Goal: Task Accomplishment & Management: Use online tool/utility

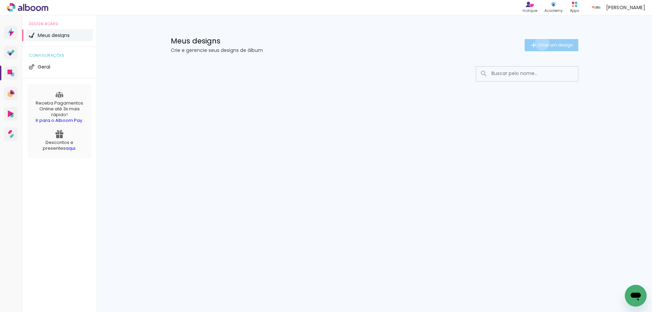
click at [540, 43] on span "Criar um design" at bounding box center [555, 45] width 35 height 4
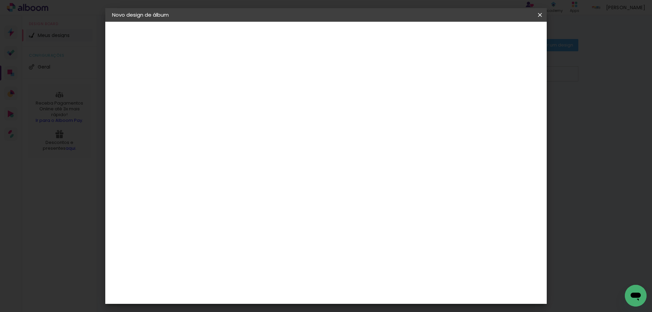
click at [223, 88] on input at bounding box center [223, 91] width 0 height 11
type input "Batizado de Lucca - 20x25"
type paper-input "Batizado de Lucca - 20x25"
click at [0, 0] on slot "Avançar" at bounding box center [0, 0] width 0 height 0
click at [332, 108] on paper-item "Tamanho Livre" at bounding box center [302, 103] width 60 height 15
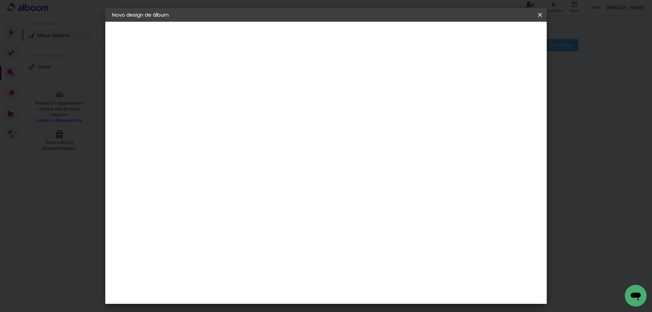
click at [0, 0] on slot "Avançar" at bounding box center [0, 0] width 0 height 0
drag, startPoint x: 210, startPoint y: 193, endPoint x: 200, endPoint y: 190, distance: 10.5
click at [200, 190] on input "30" at bounding box center [202, 193] width 18 height 10
type input "25,4"
type paper-input "25,4"
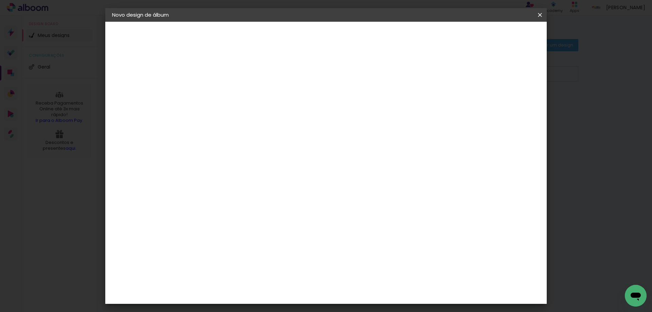
drag, startPoint x: 355, startPoint y: 266, endPoint x: 381, endPoint y: 265, distance: 25.5
click at [381, 265] on paper-input-container "60 cm" at bounding box center [367, 263] width 31 height 17
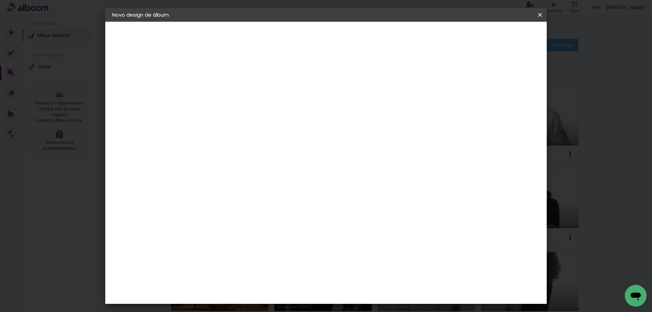
type input "40,6"
type paper-input "40,6"
click at [464, 76] on div at bounding box center [461, 78] width 6 height 6
type paper-checkbox "on"
click at [497, 34] on span "Iniciar design" at bounding box center [482, 36] width 31 height 5
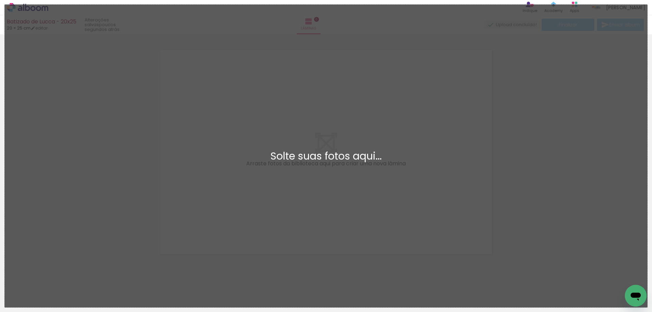
scroll to position [9, 0]
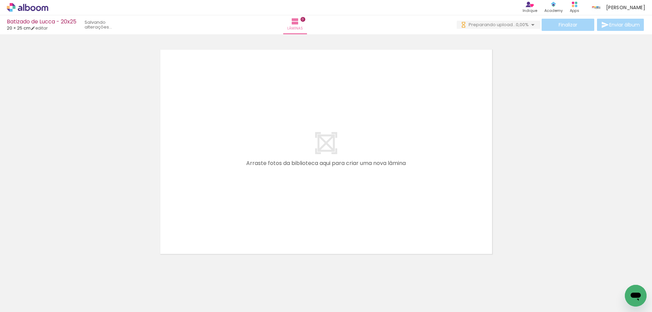
click at [34, 292] on iron-icon at bounding box center [34, 291] width 5 height 5
click at [0, 0] on slot "Não utilizadas" at bounding box center [0, 0] width 0 height 0
type input "Não utilizadas"
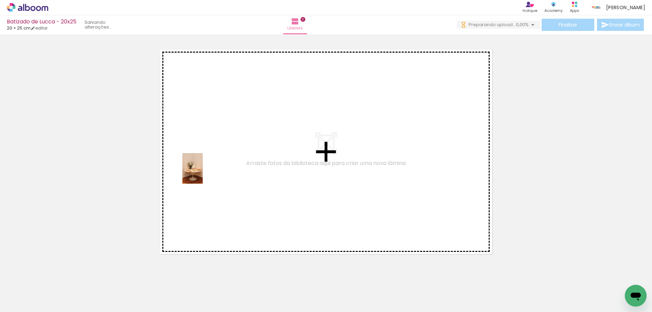
drag, startPoint x: 66, startPoint y: 292, endPoint x: 203, endPoint y: 174, distance: 181.0
click at [203, 174] on quentale-workspace at bounding box center [326, 156] width 652 height 312
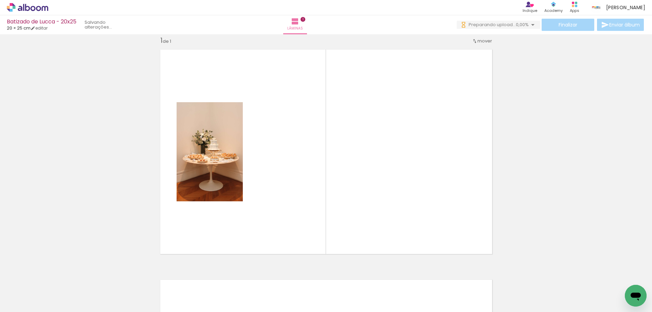
scroll to position [9, 0]
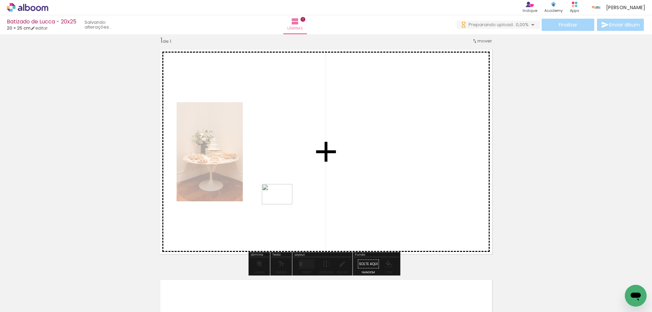
drag, startPoint x: 268, startPoint y: 292, endPoint x: 282, endPoint y: 204, distance: 88.8
click at [282, 204] on quentale-workspace at bounding box center [326, 156] width 652 height 312
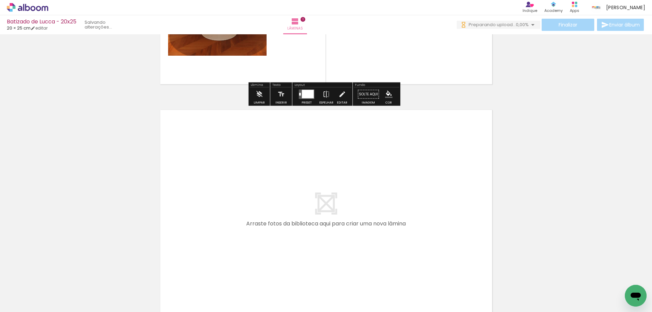
scroll to position [0, 0]
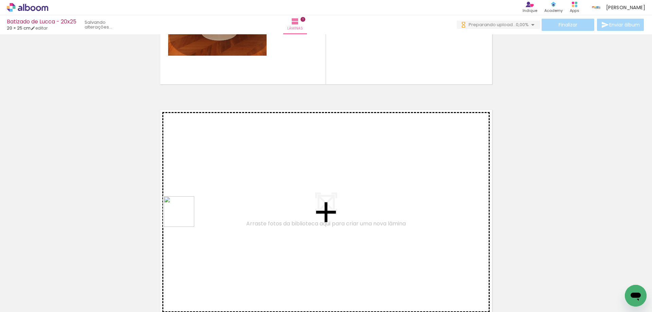
drag, startPoint x: 69, startPoint y: 295, endPoint x: 199, endPoint y: 204, distance: 158.9
click at [199, 204] on quentale-workspace at bounding box center [326, 156] width 652 height 312
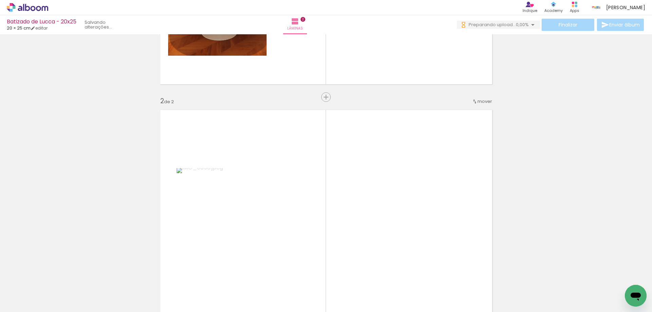
scroll to position [239, 0]
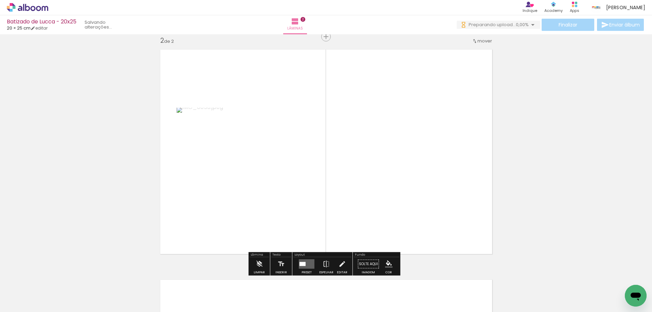
drag, startPoint x: 79, startPoint y: 289, endPoint x: 194, endPoint y: 215, distance: 136.5
click at [236, 187] on quentale-workspace at bounding box center [326, 156] width 652 height 312
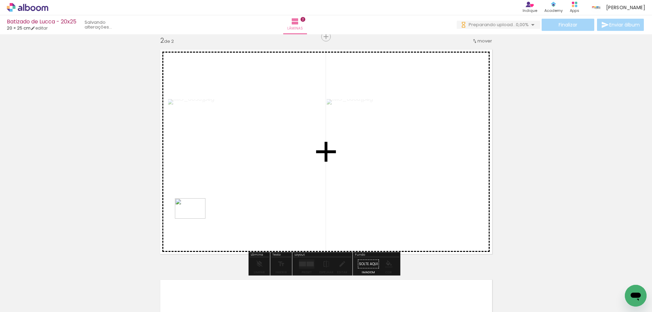
drag, startPoint x: 75, startPoint y: 290, endPoint x: 195, endPoint y: 219, distance: 139.9
click at [195, 219] on quentale-workspace at bounding box center [326, 156] width 652 height 312
drag, startPoint x: 68, startPoint y: 294, endPoint x: 206, endPoint y: 215, distance: 159.2
click at [206, 215] on quentale-workspace at bounding box center [326, 156] width 652 height 312
drag, startPoint x: 77, startPoint y: 292, endPoint x: 196, endPoint y: 230, distance: 133.8
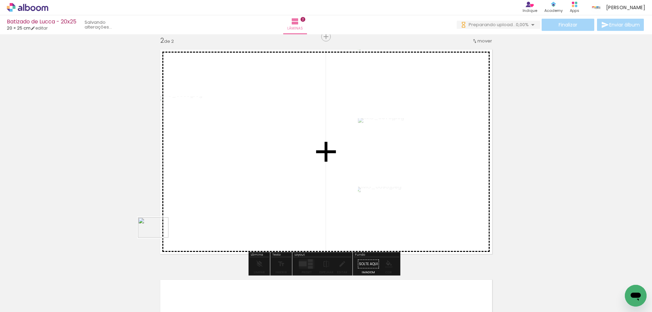
click at [196, 230] on quentale-workspace at bounding box center [326, 156] width 652 height 312
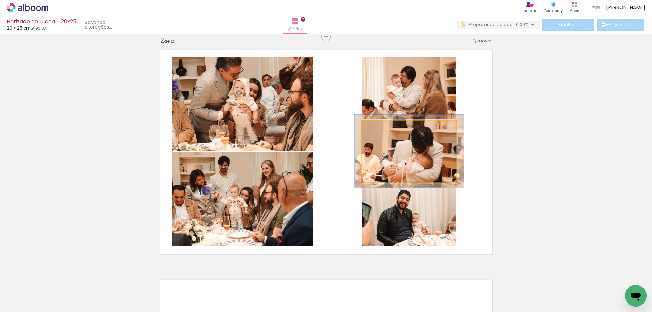
drag, startPoint x: 380, startPoint y: 127, endPoint x: 387, endPoint y: 134, distance: 9.6
click at [386, 134] on quentale-photo at bounding box center [409, 152] width 94 height 62
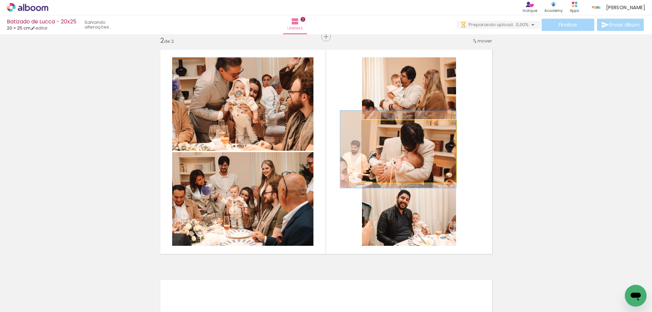
drag, startPoint x: 432, startPoint y: 158, endPoint x: 405, endPoint y: 156, distance: 26.9
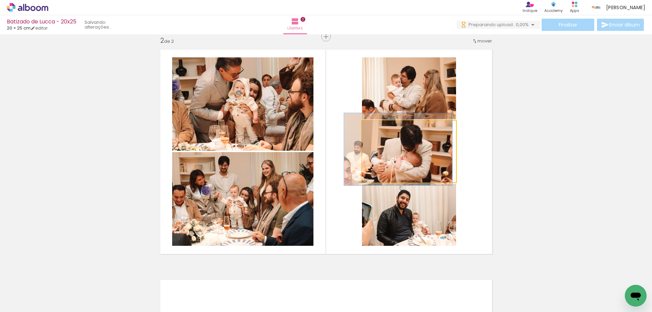
type paper-slider "115"
click at [380, 127] on div at bounding box center [382, 128] width 6 height 6
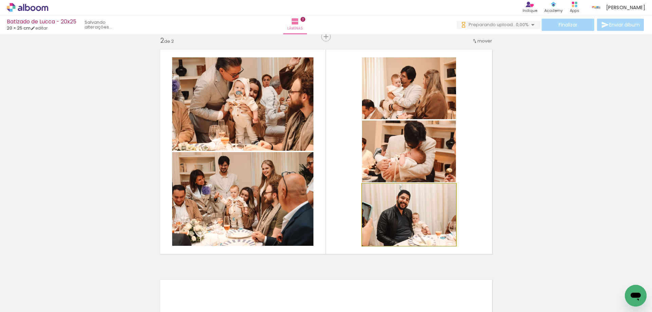
scroll to position [0, 0]
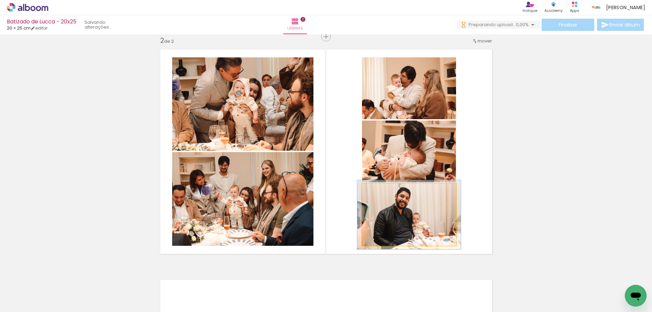
type paper-slider "110"
click at [379, 193] on div at bounding box center [380, 191] width 6 height 6
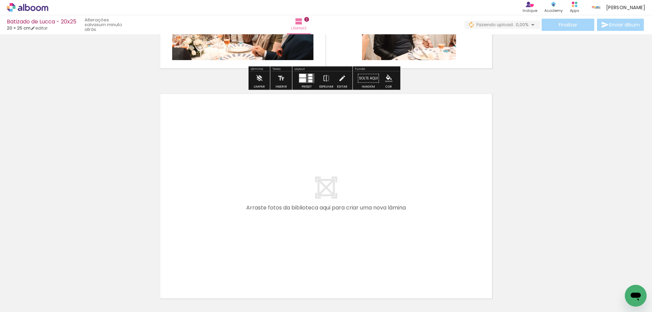
scroll to position [443, 0]
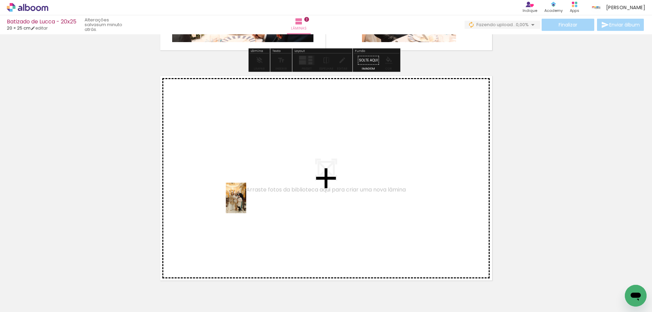
drag, startPoint x: 76, startPoint y: 300, endPoint x: 246, endPoint y: 203, distance: 195.6
click at [246, 203] on quentale-workspace at bounding box center [326, 156] width 652 height 312
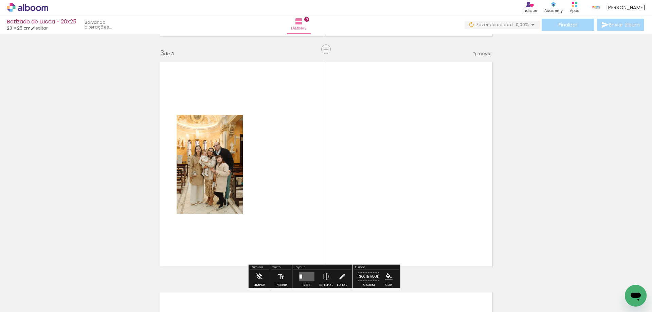
scroll to position [469, 0]
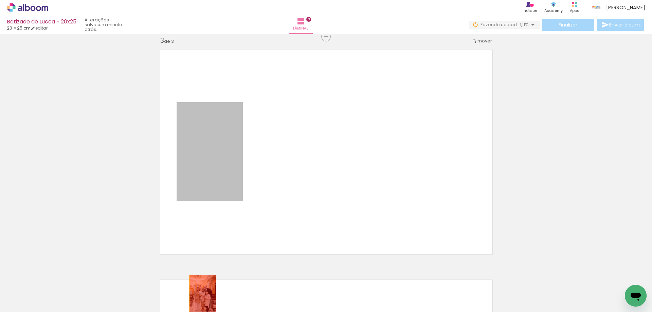
drag, startPoint x: 215, startPoint y: 174, endPoint x: 200, endPoint y: 295, distance: 121.8
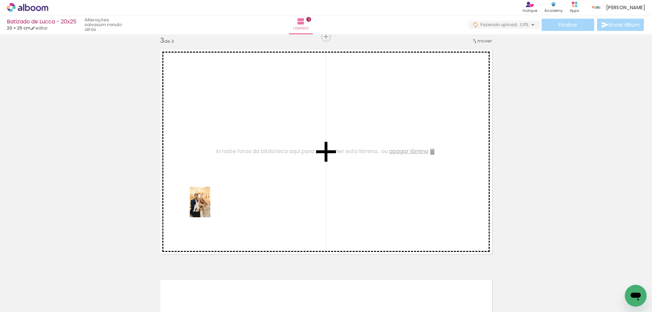
drag, startPoint x: 110, startPoint y: 294, endPoint x: 222, endPoint y: 190, distance: 152.8
click at [222, 190] on quentale-workspace at bounding box center [326, 156] width 652 height 312
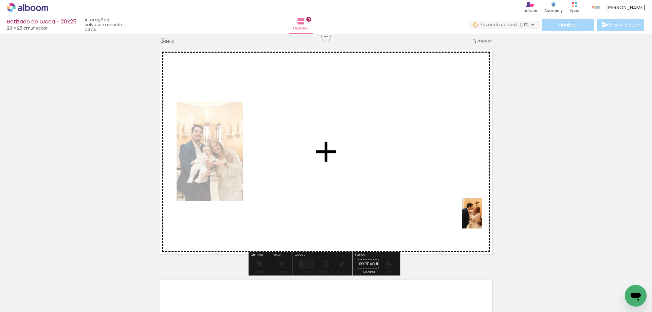
drag, startPoint x: 569, startPoint y: 298, endPoint x: 482, endPoint y: 218, distance: 118.0
click at [482, 218] on quentale-workspace at bounding box center [326, 156] width 652 height 312
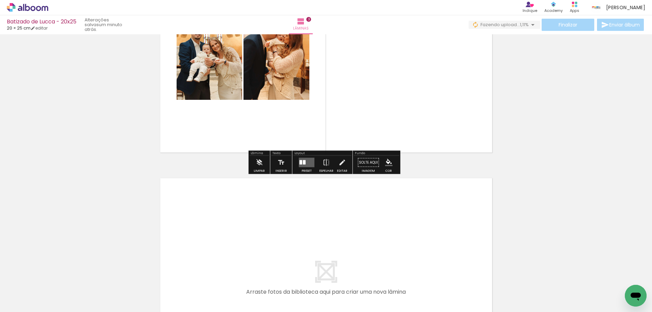
scroll to position [571, 0]
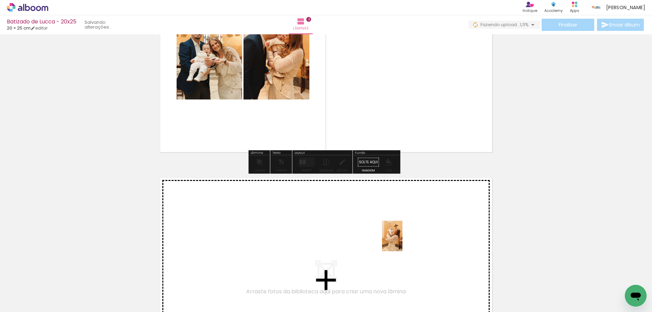
drag, startPoint x: 535, startPoint y: 296, endPoint x: 402, endPoint y: 241, distance: 143.4
click at [402, 241] on quentale-workspace at bounding box center [326, 156] width 652 height 312
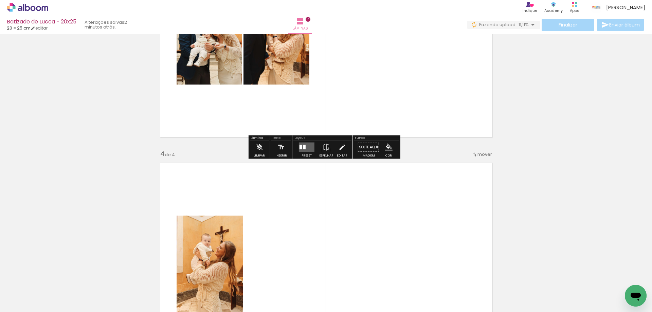
scroll to position [598, 0]
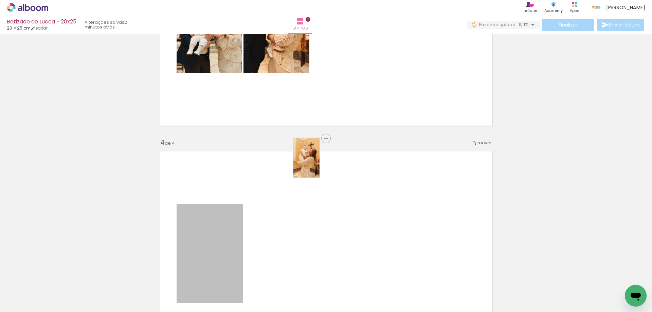
drag, startPoint x: 198, startPoint y: 238, endPoint x: 365, endPoint y: 99, distance: 217.2
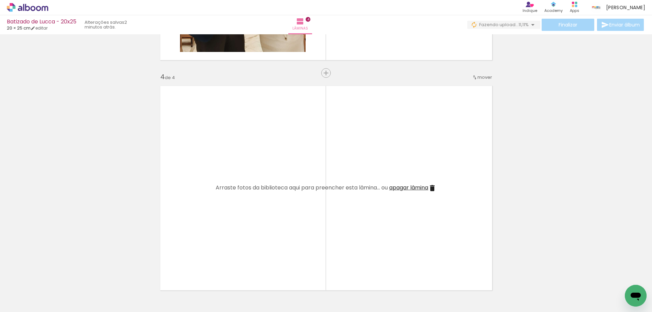
scroll to position [666, 0]
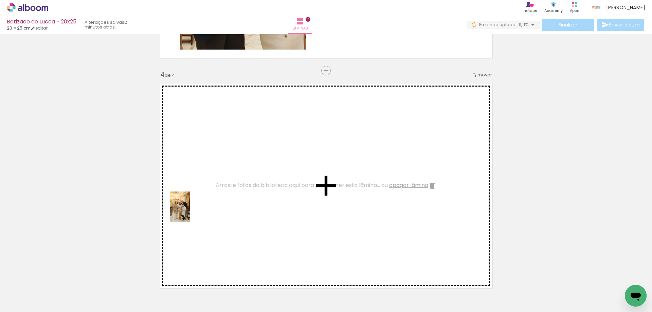
drag, startPoint x: 75, startPoint y: 291, endPoint x: 190, endPoint y: 212, distance: 139.7
click at [190, 212] on quentale-workspace at bounding box center [326, 156] width 652 height 312
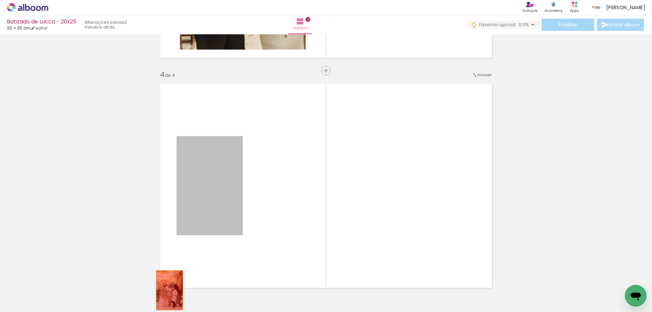
drag, startPoint x: 203, startPoint y: 204, endPoint x: 166, endPoint y: 291, distance: 94.5
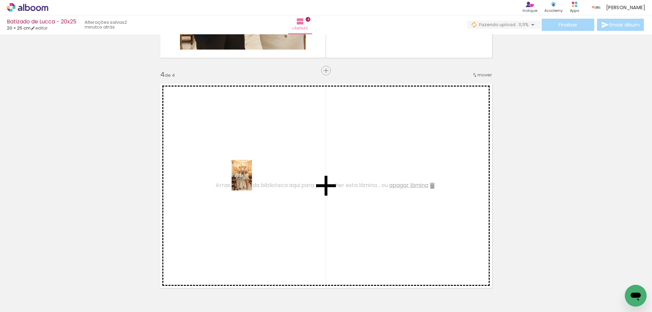
drag, startPoint x: 139, startPoint y: 294, endPoint x: 252, endPoint y: 180, distance: 160.9
click at [252, 180] on quentale-workspace at bounding box center [326, 156] width 652 height 312
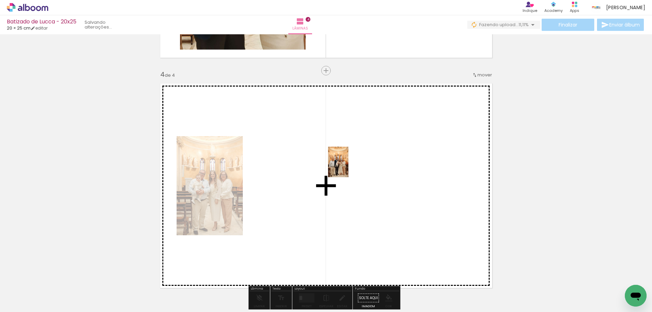
drag, startPoint x: 118, startPoint y: 291, endPoint x: 354, endPoint y: 165, distance: 268.0
click at [354, 165] on quentale-workspace at bounding box center [326, 156] width 652 height 312
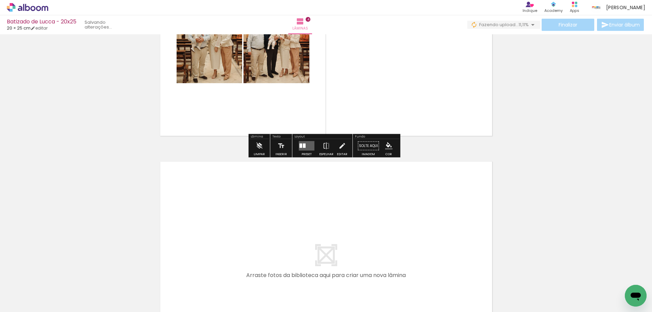
scroll to position [835, 0]
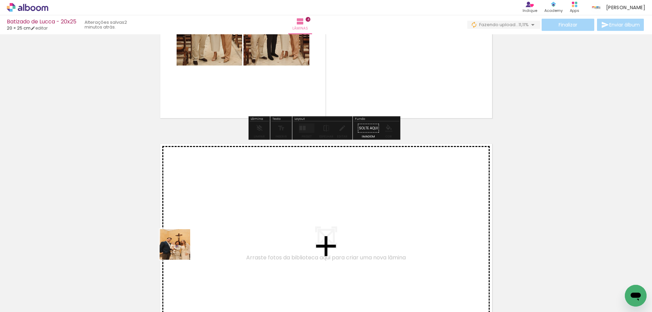
drag, startPoint x: 141, startPoint y: 296, endPoint x: 196, endPoint y: 237, distance: 80.2
click at [196, 237] on quentale-workspace at bounding box center [326, 156] width 652 height 312
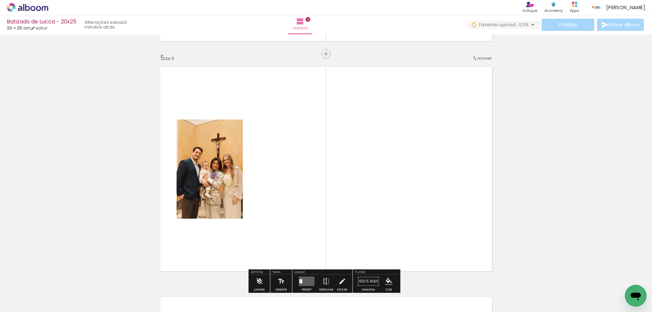
scroll to position [930, 0]
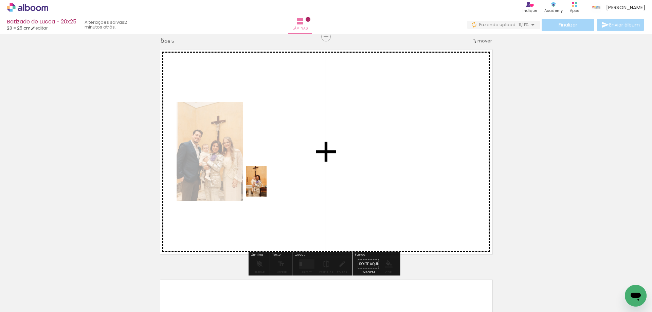
drag, startPoint x: 114, startPoint y: 292, endPoint x: 267, endPoint y: 186, distance: 185.5
click at [267, 186] on quentale-workspace at bounding box center [326, 156] width 652 height 312
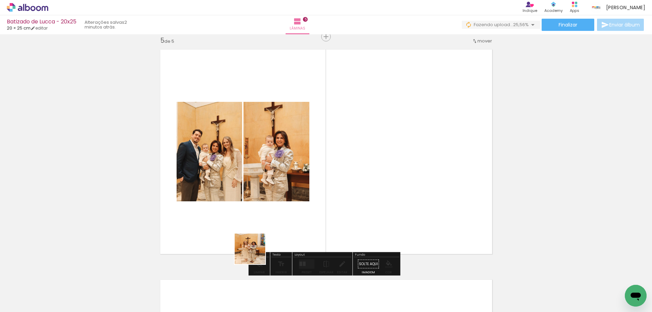
drag, startPoint x: 224, startPoint y: 293, endPoint x: 356, endPoint y: 165, distance: 183.9
click at [356, 165] on quentale-workspace at bounding box center [326, 156] width 652 height 312
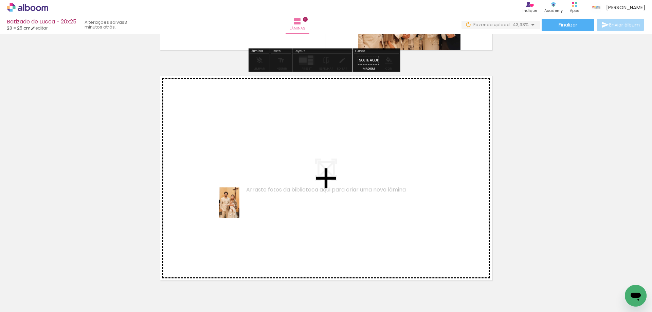
drag, startPoint x: 223, startPoint y: 214, endPoint x: 245, endPoint y: 205, distance: 23.5
click at [245, 205] on quentale-workspace at bounding box center [326, 156] width 652 height 312
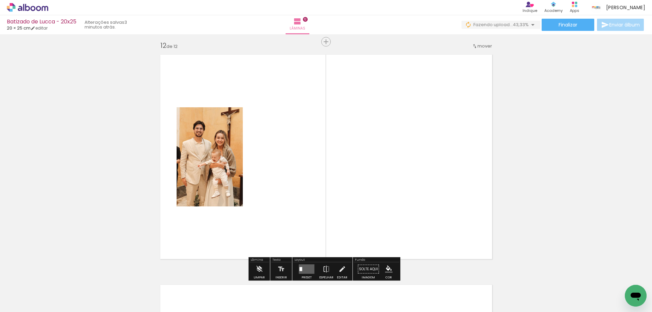
scroll to position [2541, 0]
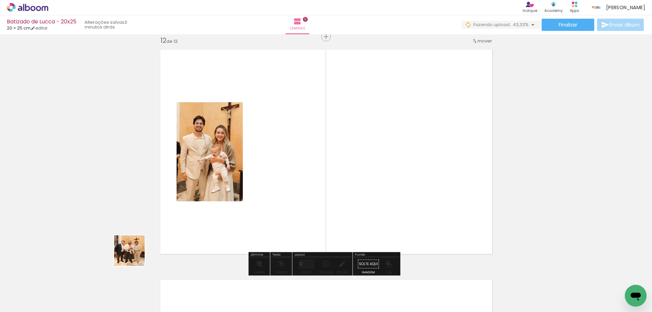
drag, startPoint x: 134, startPoint y: 256, endPoint x: 245, endPoint y: 197, distance: 124.9
click at [245, 197] on quentale-workspace at bounding box center [326, 156] width 652 height 312
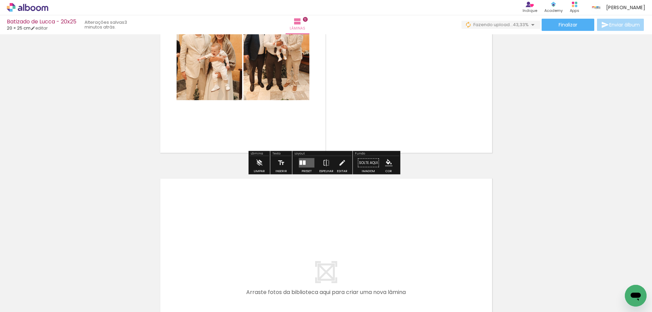
scroll to position [2643, 0]
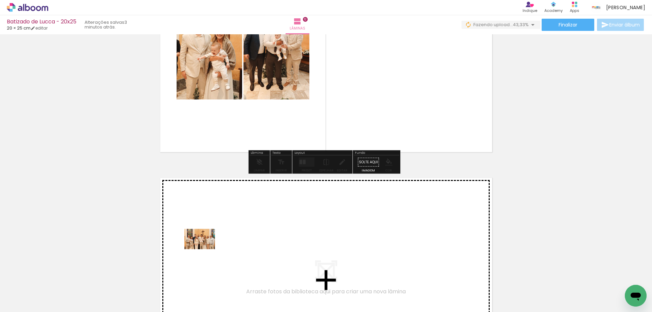
drag, startPoint x: 65, startPoint y: 298, endPoint x: 209, endPoint y: 249, distance: 152.2
click at [209, 249] on quentale-workspace at bounding box center [326, 156] width 652 height 312
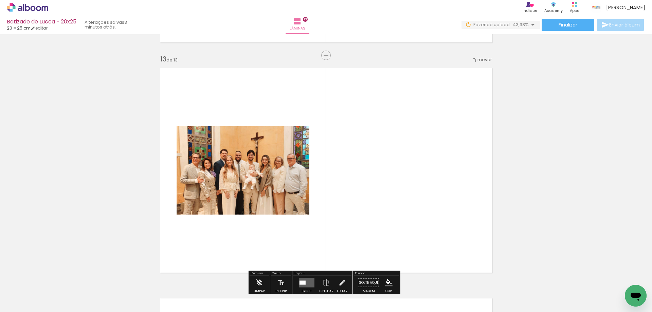
scroll to position [2771, 0]
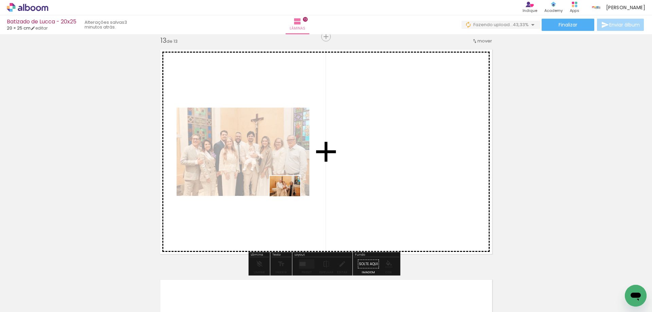
drag, startPoint x: 76, startPoint y: 294, endPoint x: 290, endPoint y: 196, distance: 234.9
click at [290, 196] on quentale-workspace at bounding box center [326, 156] width 652 height 312
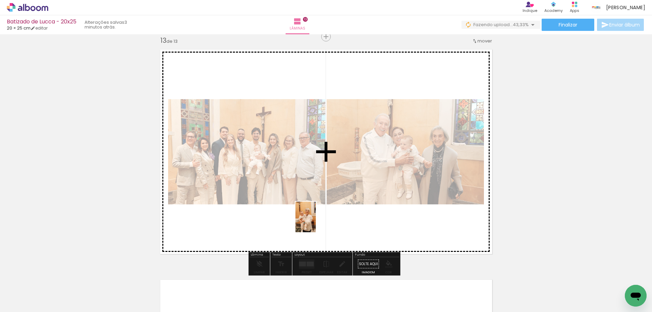
drag, startPoint x: 66, startPoint y: 297, endPoint x: 319, endPoint y: 221, distance: 263.9
click at [319, 221] on quentale-workspace at bounding box center [326, 156] width 652 height 312
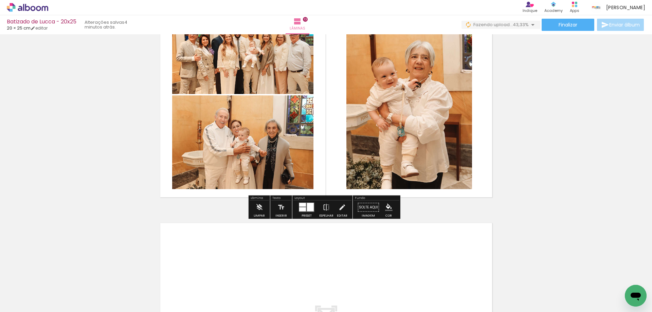
scroll to position [2907, 0]
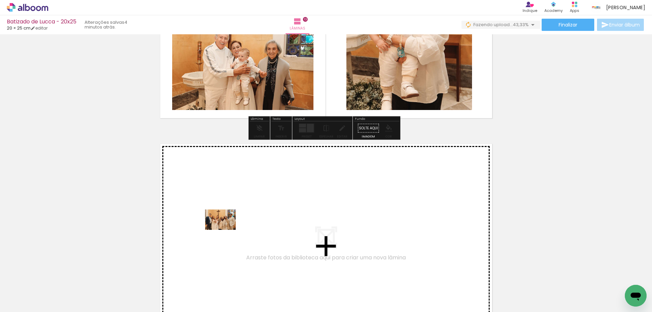
drag, startPoint x: 77, startPoint y: 292, endPoint x: 233, endPoint y: 225, distance: 169.5
click at [233, 225] on quentale-workspace at bounding box center [326, 156] width 652 height 312
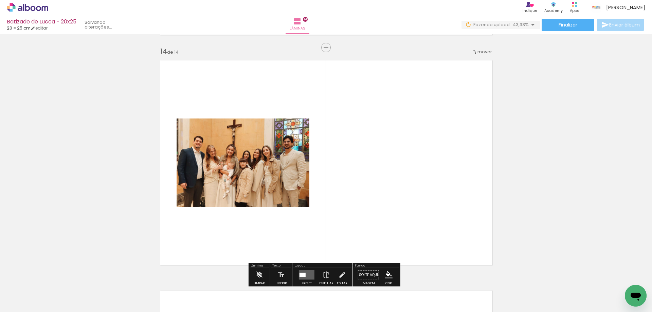
scroll to position [3002, 0]
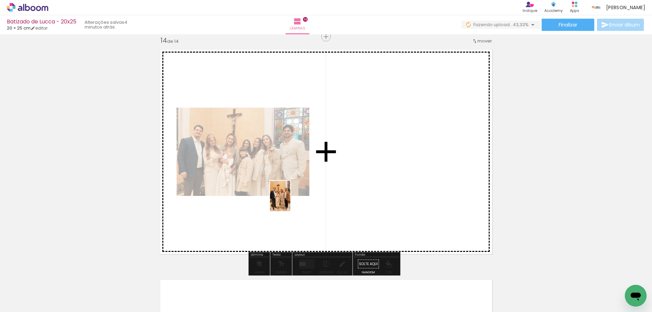
drag, startPoint x: 76, startPoint y: 297, endPoint x: 305, endPoint y: 198, distance: 250.2
click at [305, 198] on quentale-workspace at bounding box center [326, 156] width 652 height 312
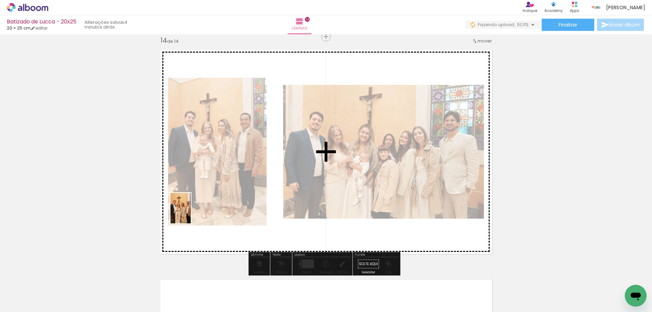
drag, startPoint x: 74, startPoint y: 291, endPoint x: 191, endPoint y: 213, distance: 140.1
click at [191, 213] on quentale-workspace at bounding box center [326, 156] width 652 height 312
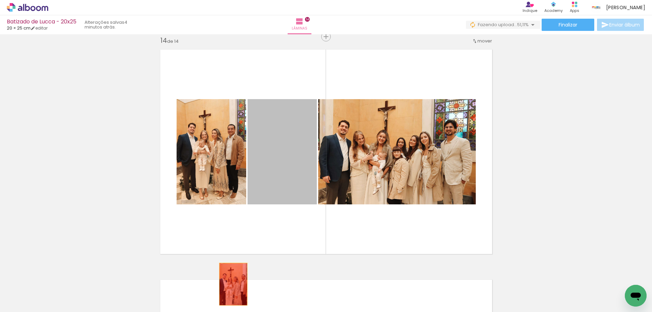
drag, startPoint x: 285, startPoint y: 168, endPoint x: 230, endPoint y: 285, distance: 128.5
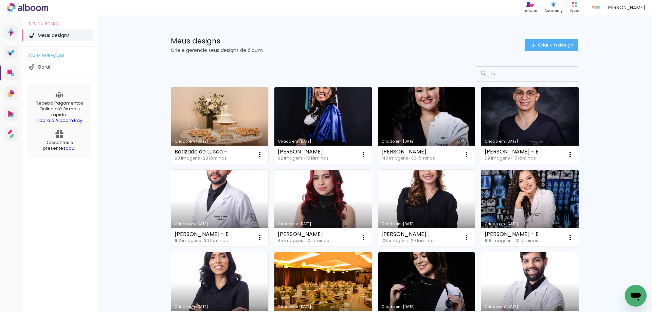
click at [222, 103] on link "Criado em [DATE]" at bounding box center [219, 125] width 97 height 77
